Goal: Register for event/course

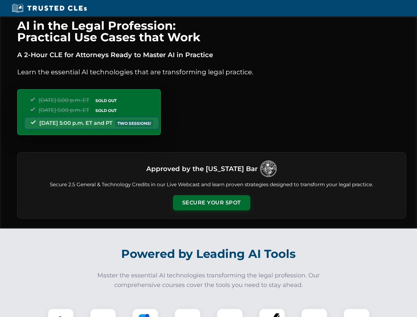
click at [212, 203] on button "Secure Your Spot" at bounding box center [211, 202] width 77 height 15
click at [61, 313] on img at bounding box center [60, 321] width 19 height 19
click at [103, 313] on div at bounding box center [103, 322] width 26 height 26
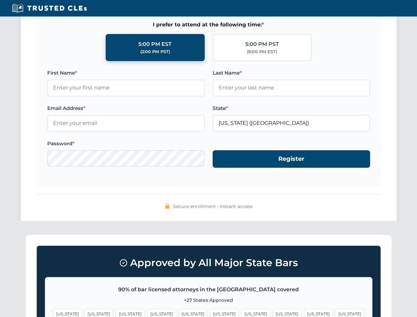
click at [242, 313] on span "[US_STATE]" at bounding box center [256, 314] width 29 height 10
click at [304, 313] on span "[US_STATE]" at bounding box center [318, 314] width 29 height 10
